Goal: Find specific page/section: Find specific page/section

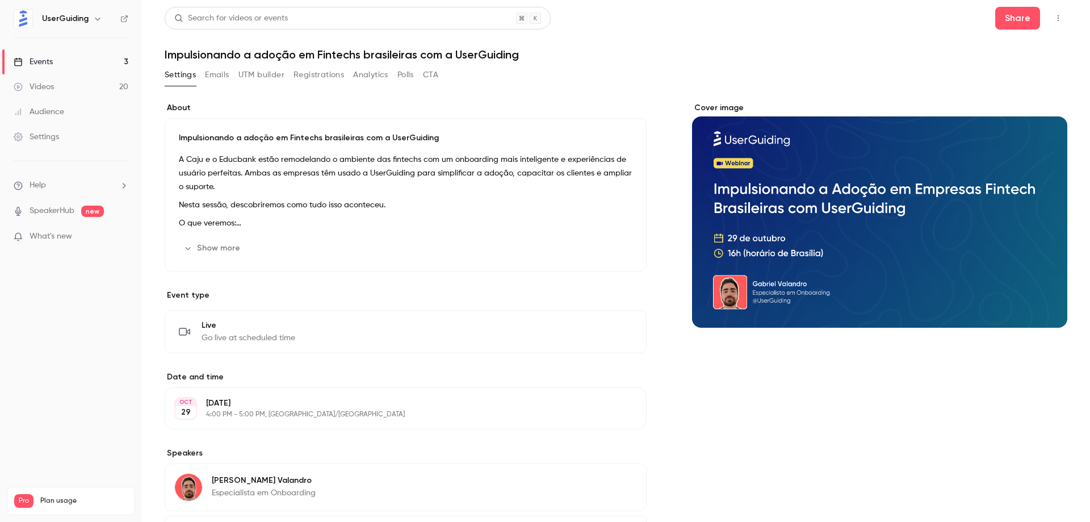
click at [106, 58] on link "Events 3" at bounding box center [71, 61] width 142 height 25
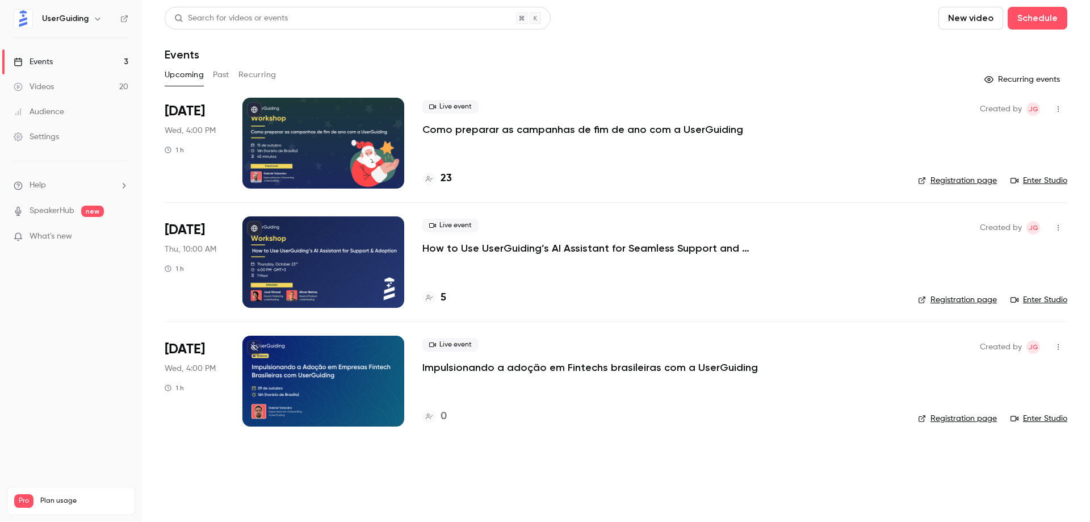
click at [219, 75] on button "Past" at bounding box center [221, 75] width 16 height 18
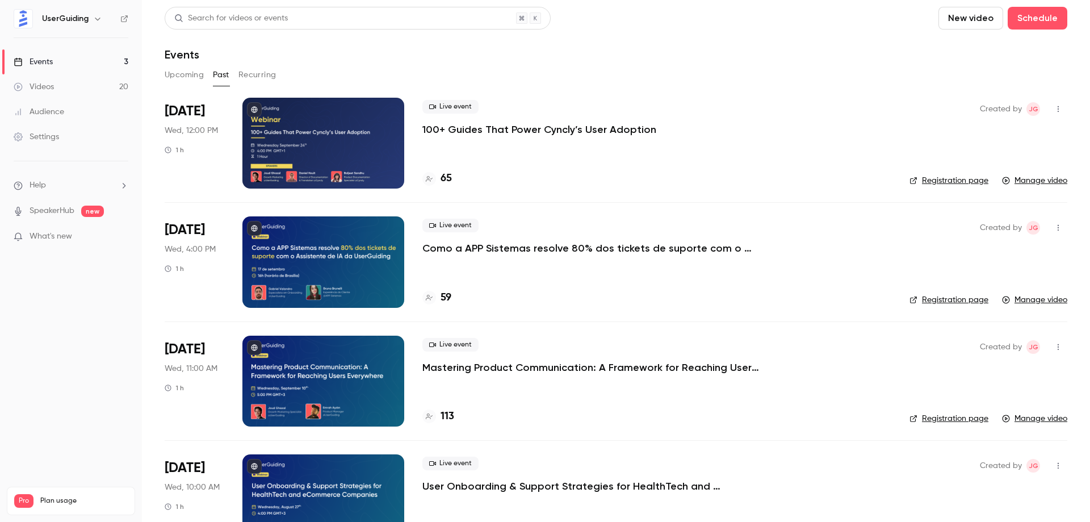
click at [184, 74] on button "Upcoming" at bounding box center [184, 75] width 39 height 18
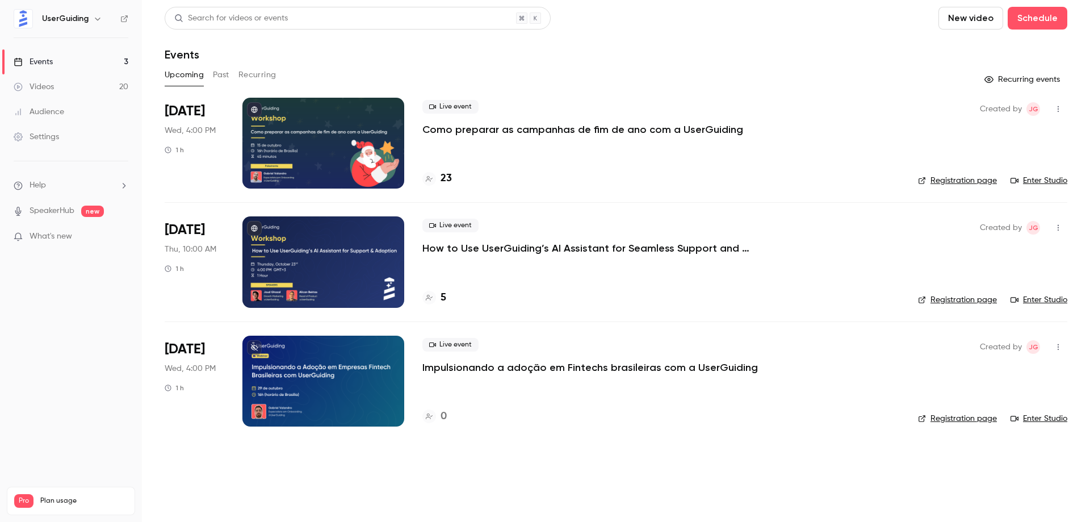
click at [350, 138] on div at bounding box center [323, 143] width 162 height 91
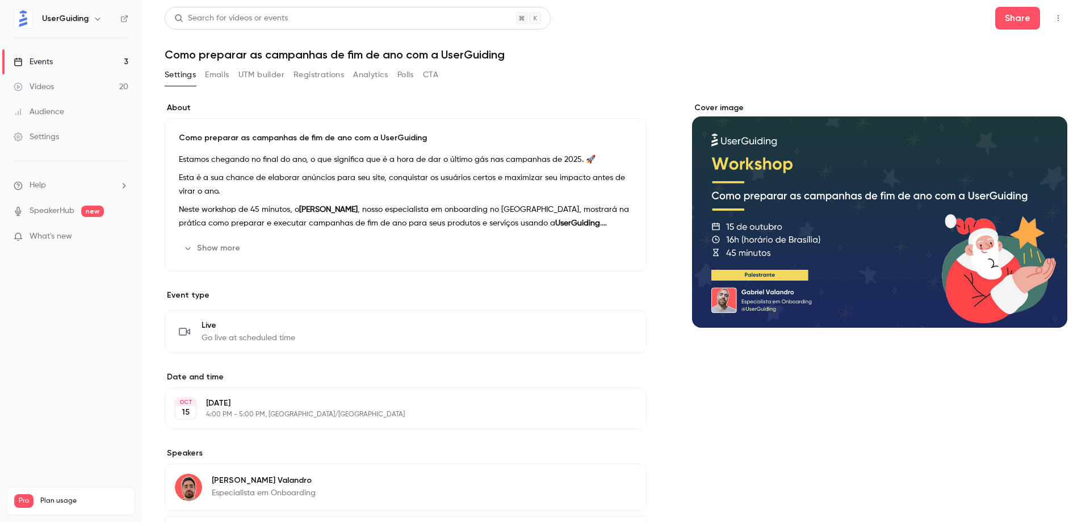
click at [72, 83] on link "Videos 20" at bounding box center [71, 86] width 142 height 25
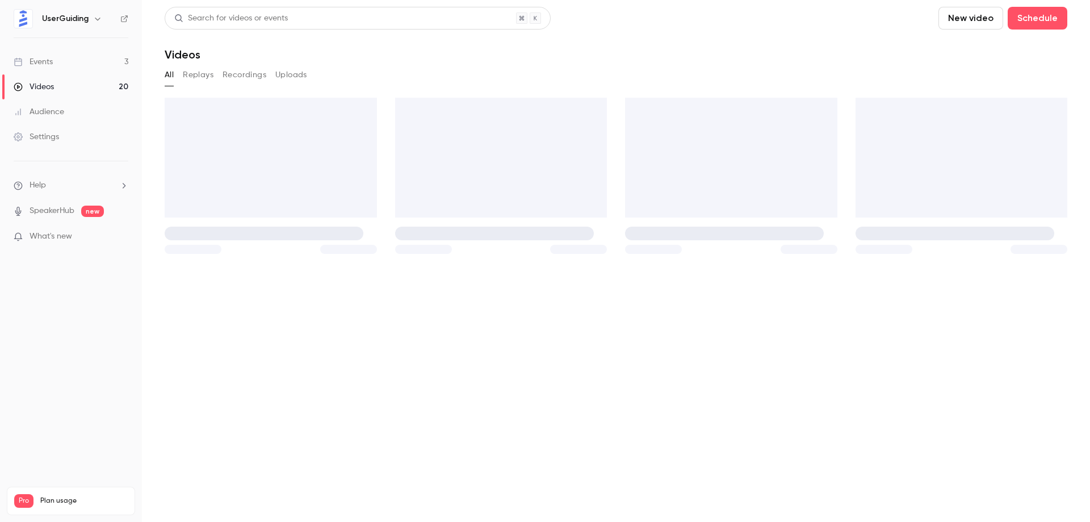
click at [87, 57] on link "Events 3" at bounding box center [71, 61] width 142 height 25
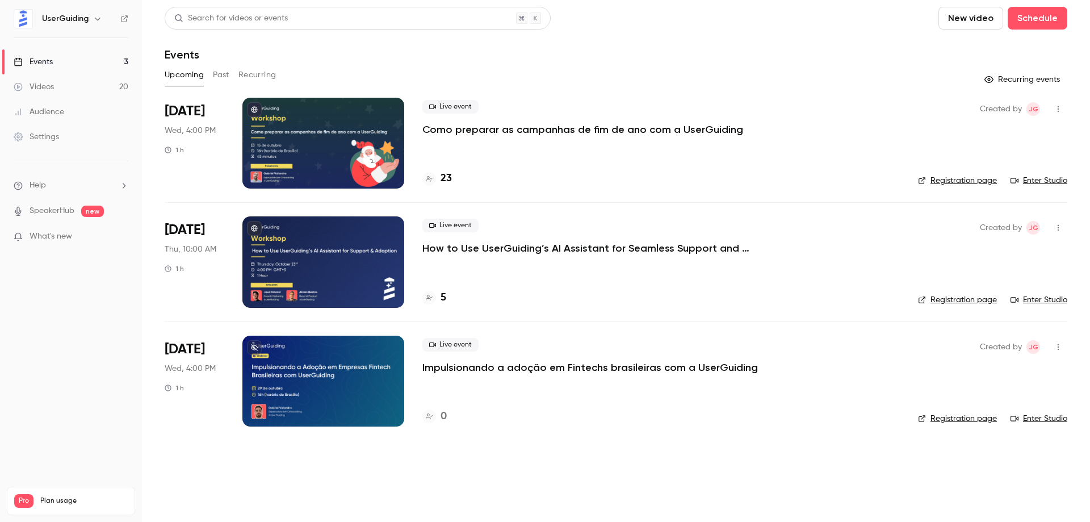
click at [355, 393] on div at bounding box center [323, 380] width 162 height 91
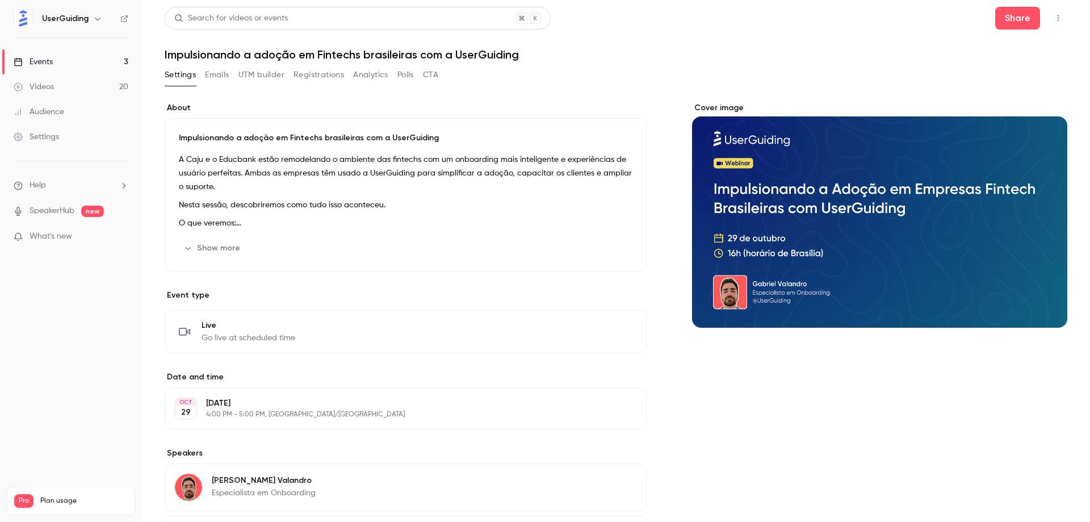
click at [807, 52] on h1 "Impulsionando a adoção em Fintechs brasileiras com a UserGuiding" at bounding box center [616, 55] width 902 height 14
click at [66, 279] on nav "UserGuiding Events 3 Videos 20 Audience Settings Help SpeakerHub new What's new…" at bounding box center [71, 261] width 142 height 522
